Goal: Transaction & Acquisition: Purchase product/service

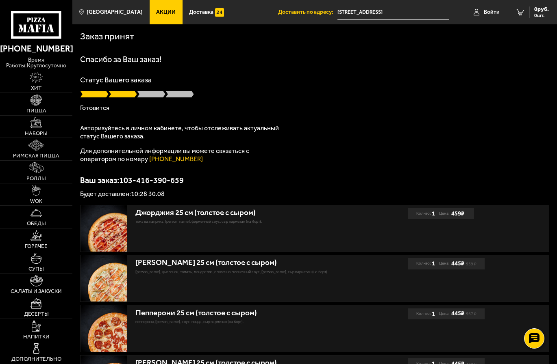
click at [365, 132] on div "Спасибо за Ваш заказ! Статус Вашего заказа [PERSON_NAME] Авторизуйтесь в личном…" at bounding box center [314, 126] width 469 height 142
click at [102, 234] on img at bounding box center [103, 229] width 46 height 46
click at [139, 226] on div "Джорджия 25 см (толстое с сыром) томаты, паприка, [PERSON_NAME], фирменный соус…" at bounding box center [244, 229] width 328 height 46
click at [30, 82] on img at bounding box center [36, 77] width 13 height 11
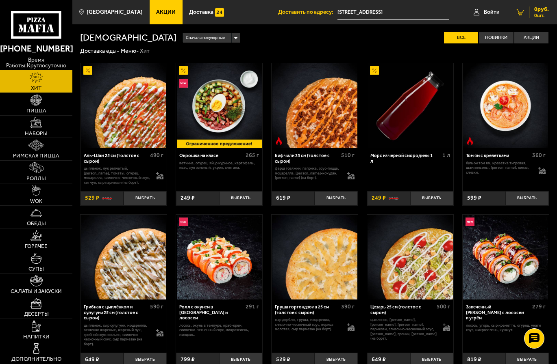
click at [533, 12] on div "0 руб. 0 шт." at bounding box center [539, 12] width 20 height 11
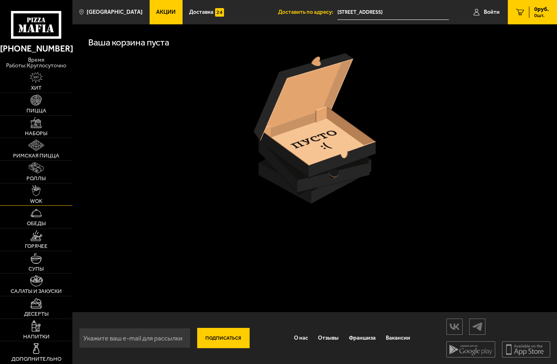
click at [58, 198] on link "WOK" at bounding box center [36, 195] width 72 height 22
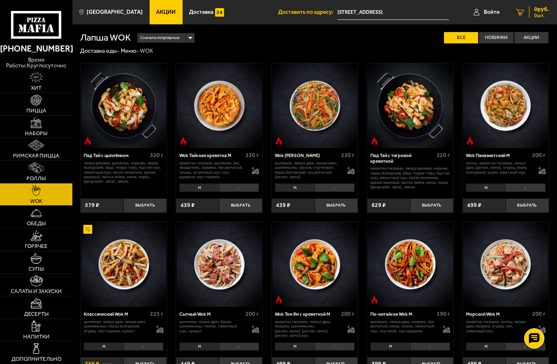
click at [538, 7] on span "0 руб." at bounding box center [541, 10] width 15 height 6
